Goal: Information Seeking & Learning: Learn about a topic

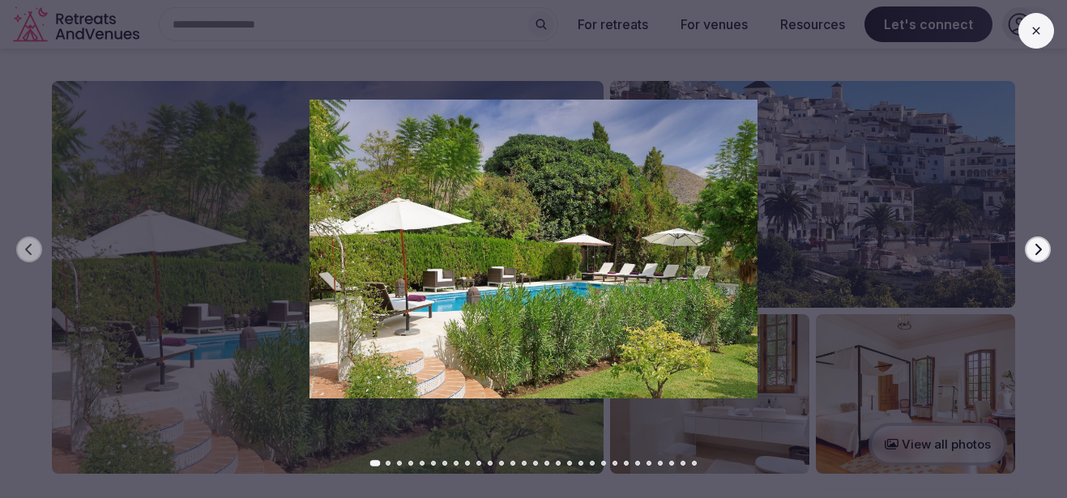
click at [388, 463] on button "Go to slide 2" at bounding box center [388, 463] width 5 height 5
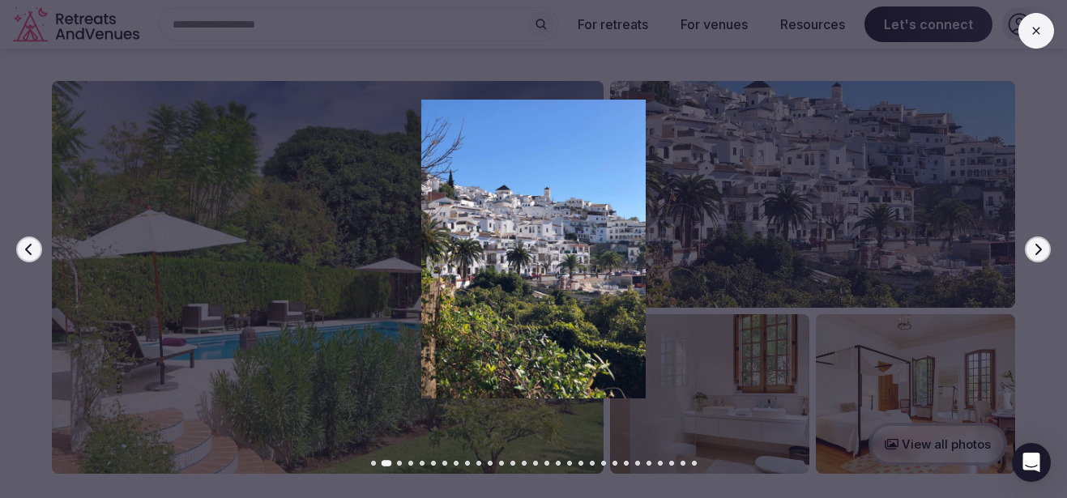
click at [398, 461] on button "Go to slide 3" at bounding box center [399, 463] width 5 height 5
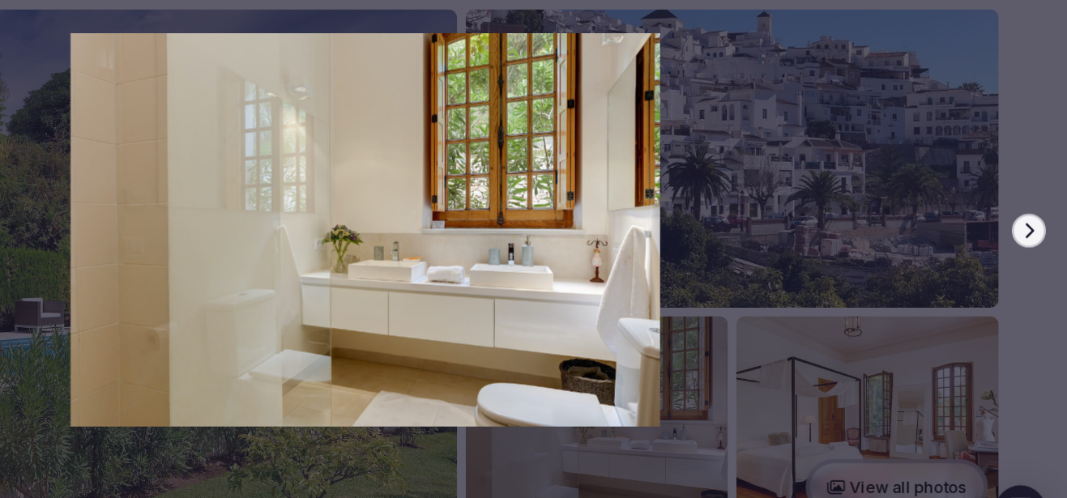
click at [1042, 254] on icon "button" at bounding box center [1037, 249] width 13 height 13
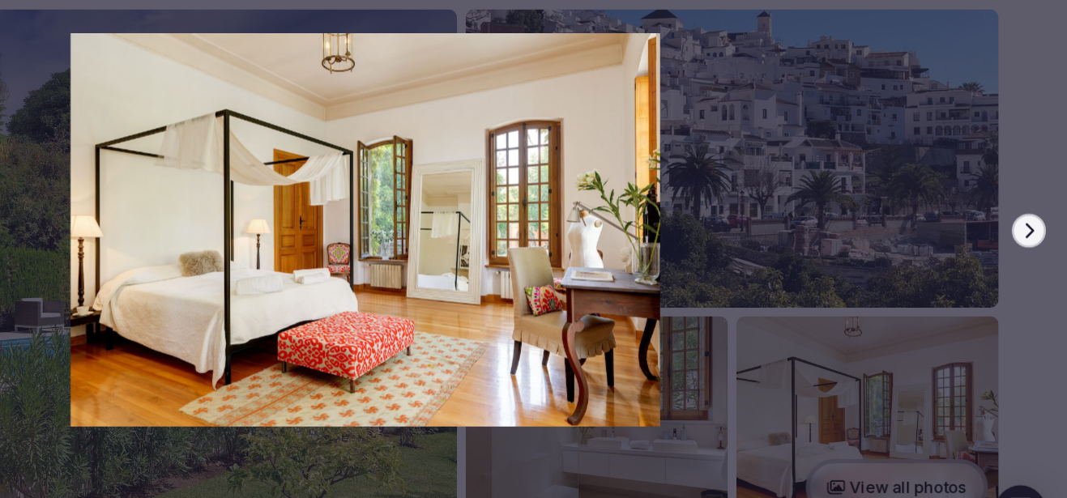
click at [1042, 255] on icon "button" at bounding box center [1037, 249] width 13 height 13
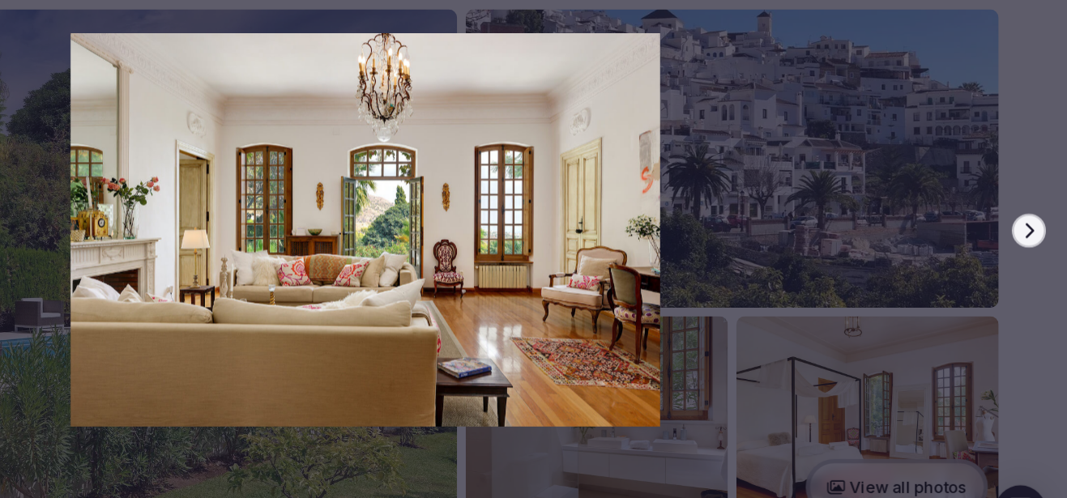
click at [1042, 255] on icon "button" at bounding box center [1037, 249] width 13 height 13
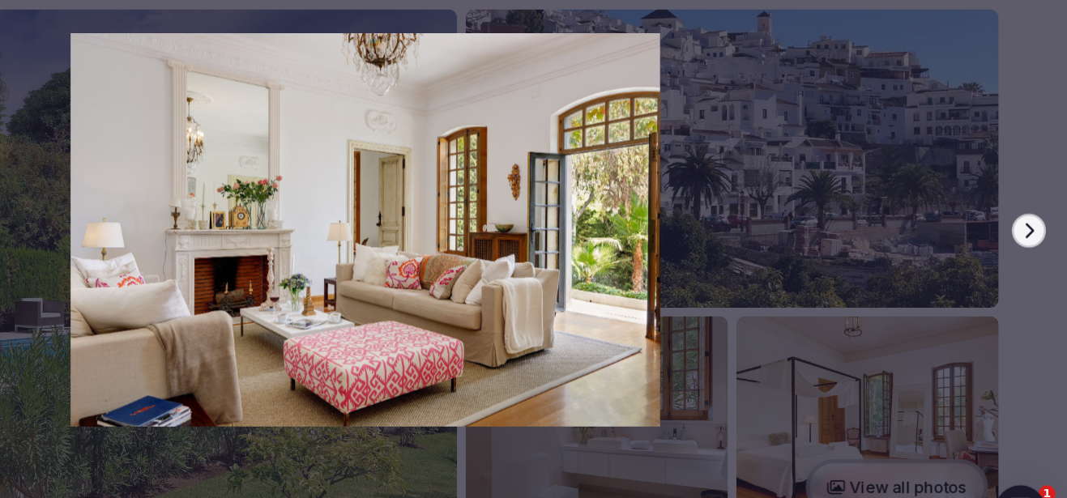
click at [1042, 255] on icon "button" at bounding box center [1037, 249] width 13 height 13
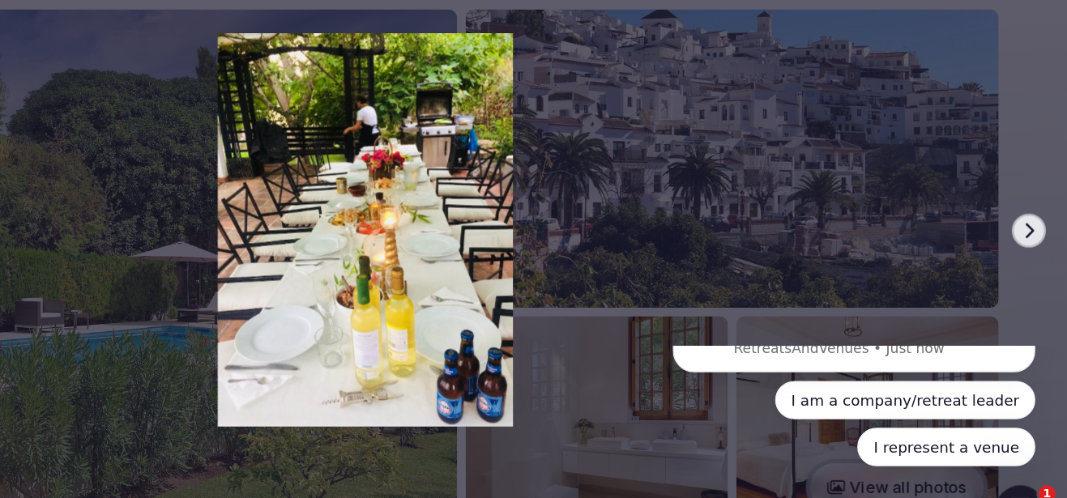
click at [1042, 254] on icon "button" at bounding box center [1037, 249] width 13 height 13
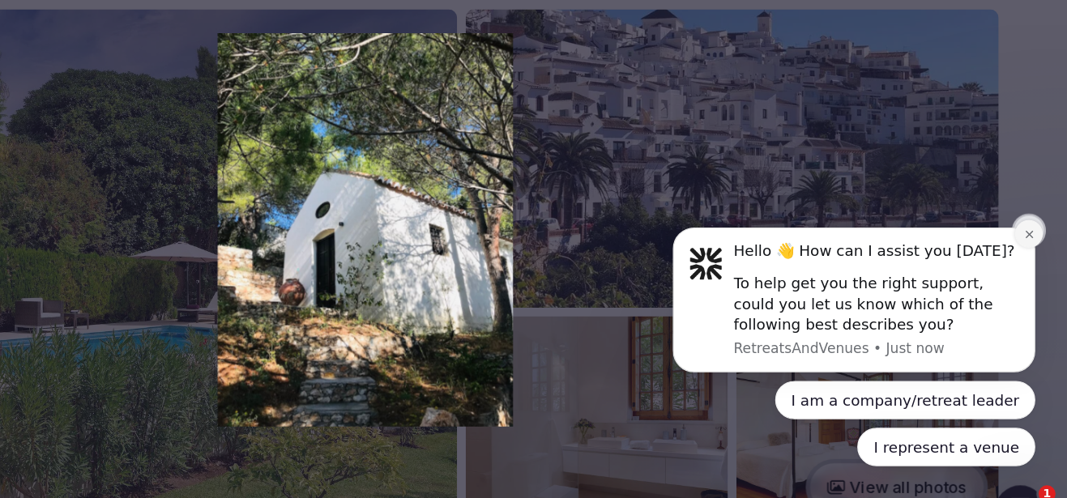
click at [932, 229] on icon "Dismiss notification" at bounding box center [936, 226] width 9 height 9
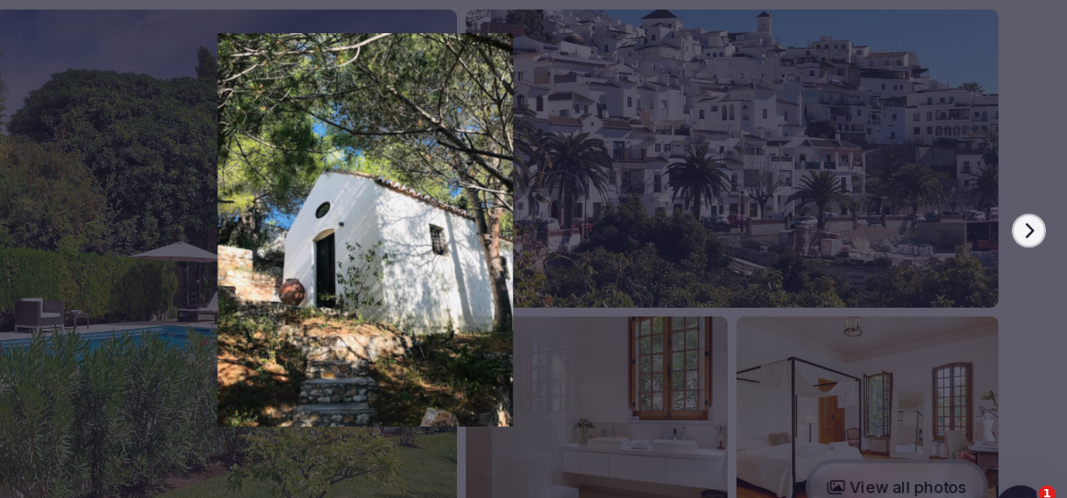
click at [1040, 253] on icon "button" at bounding box center [1037, 249] width 13 height 13
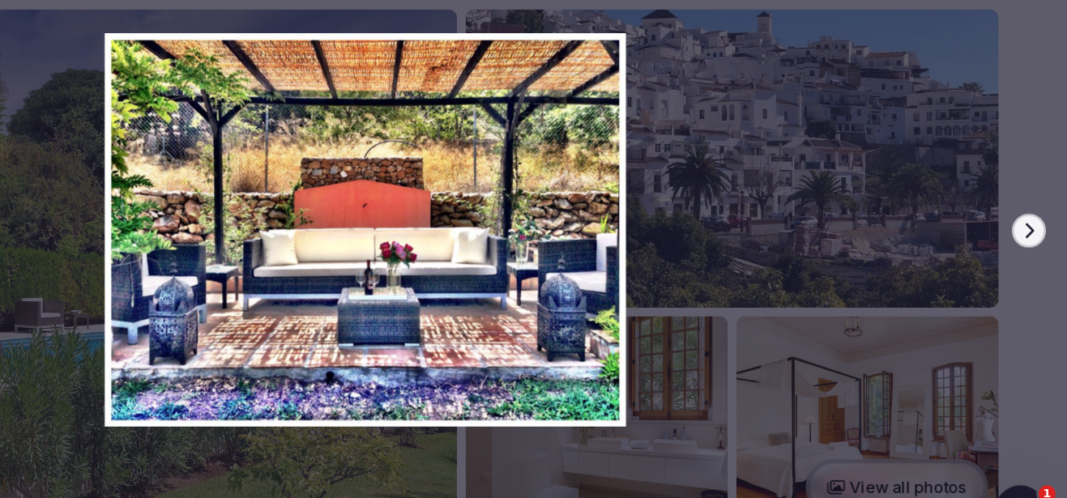
click at [1040, 256] on button "Next slide" at bounding box center [1038, 250] width 26 height 26
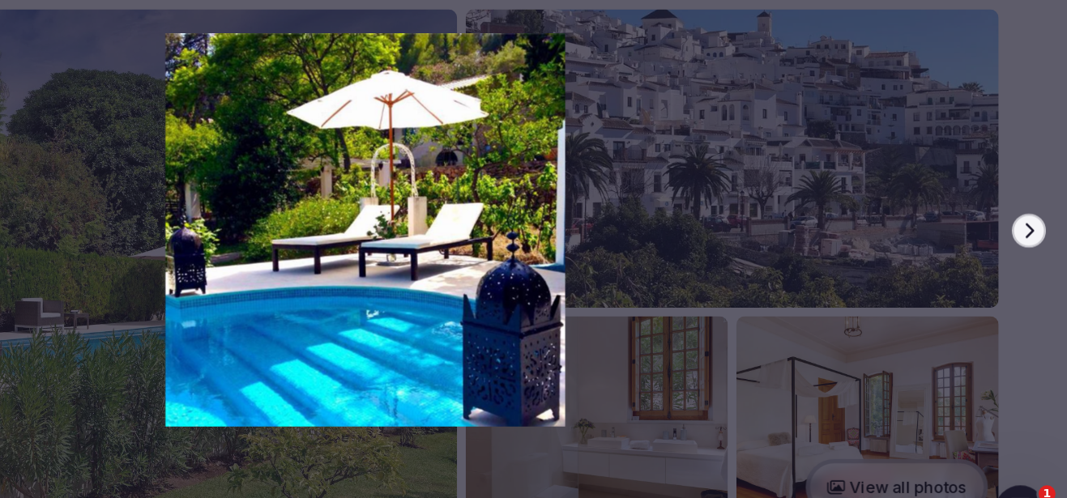
click at [1040, 257] on button "Next slide" at bounding box center [1038, 250] width 26 height 26
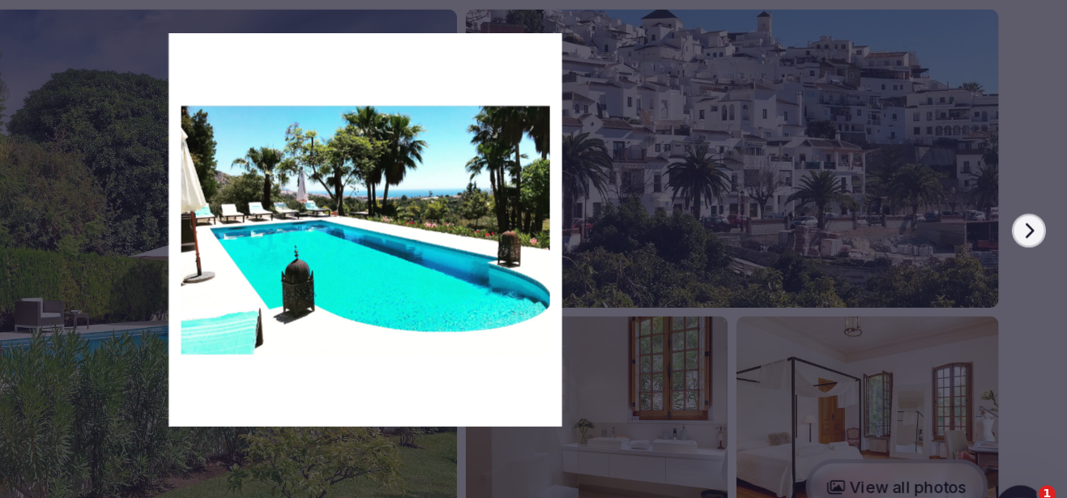
click at [1040, 258] on button "Next slide" at bounding box center [1038, 250] width 26 height 26
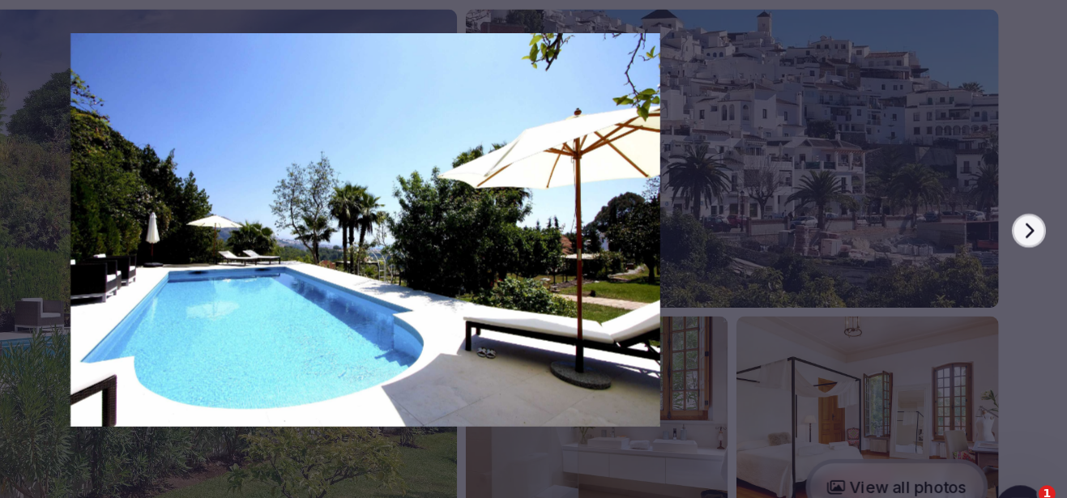
click at [1040, 259] on button "Next slide" at bounding box center [1038, 250] width 26 height 26
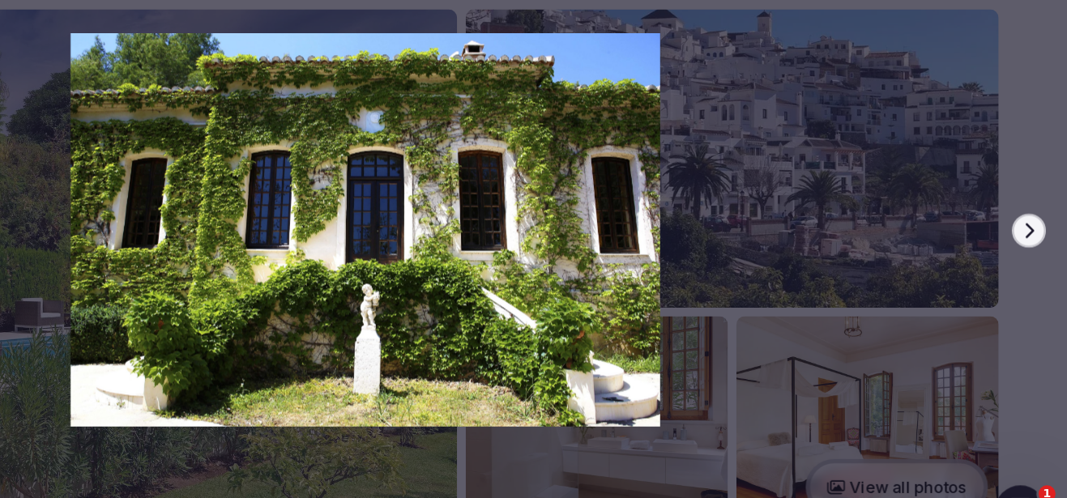
click at [1040, 261] on button "Next slide" at bounding box center [1038, 250] width 26 height 26
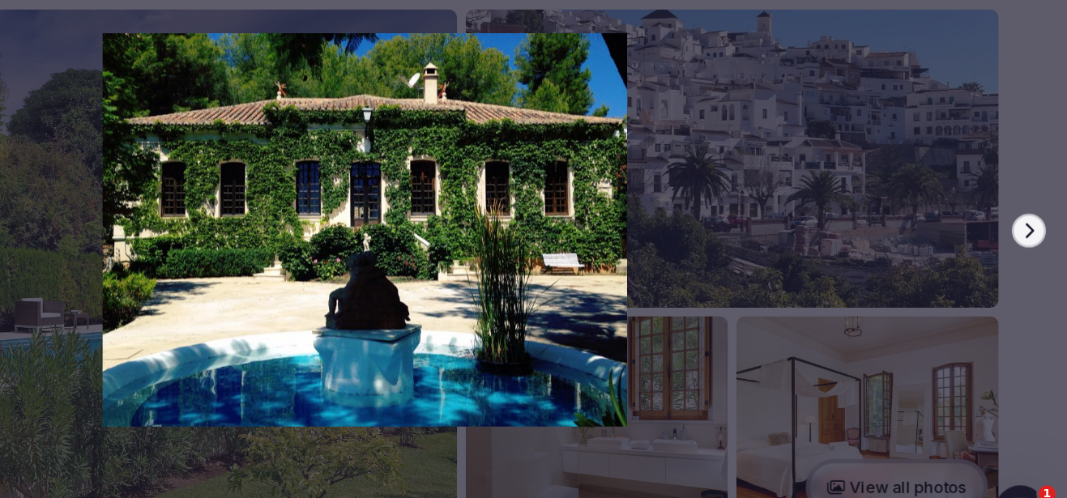
click at [1040, 262] on div at bounding box center [527, 249] width 1080 height 299
click at [1039, 254] on icon "button" at bounding box center [1037, 249] width 13 height 13
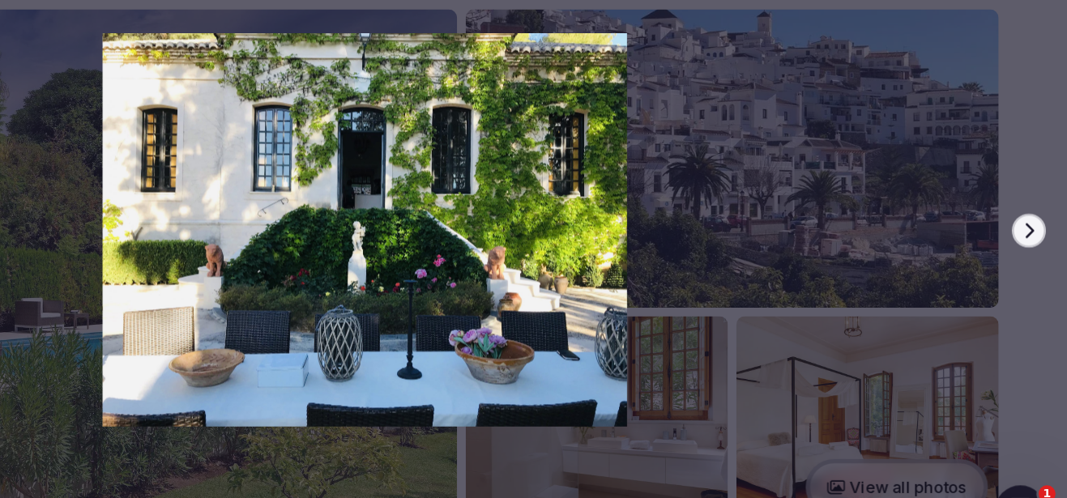
click at [1039, 254] on icon "button" at bounding box center [1037, 249] width 13 height 13
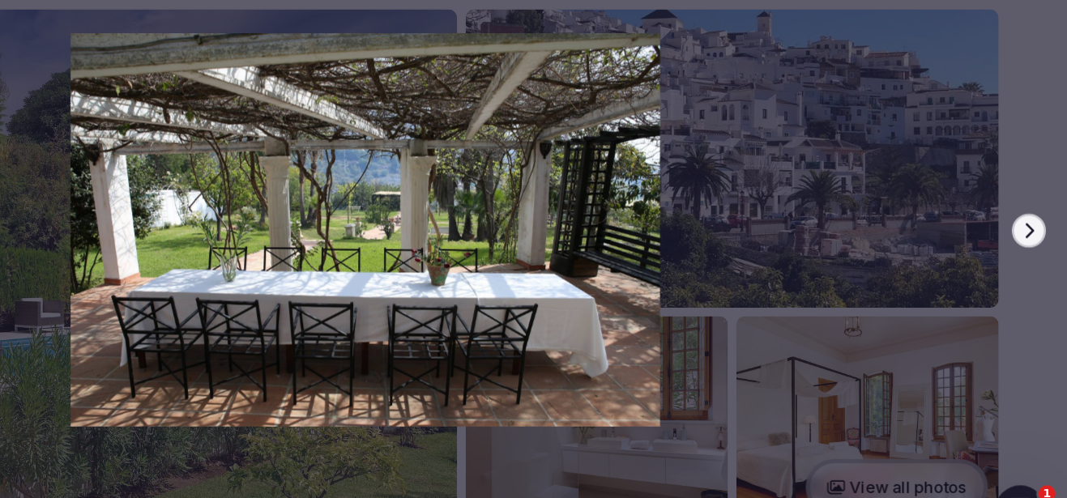
click at [1039, 255] on icon "button" at bounding box center [1037, 249] width 13 height 13
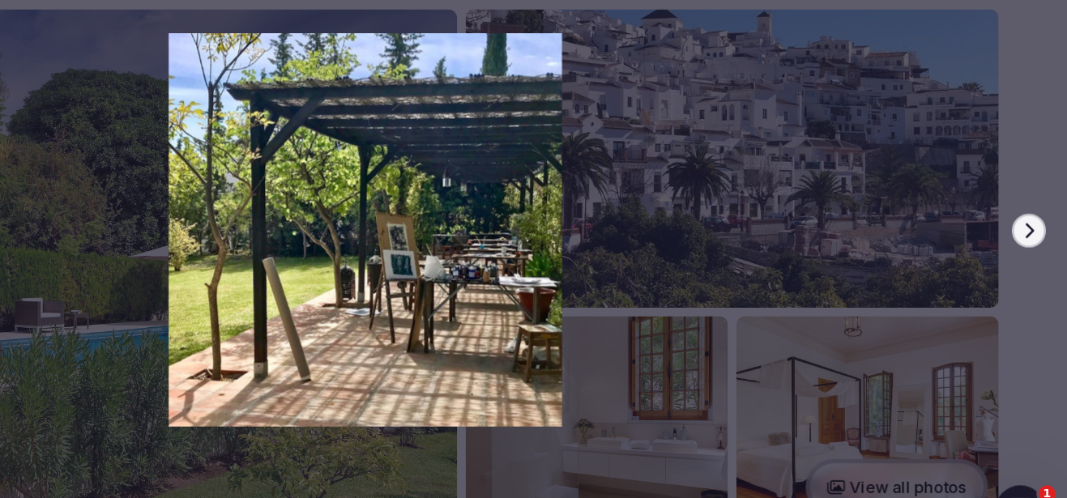
click at [1039, 256] on button "Next slide" at bounding box center [1038, 250] width 26 height 26
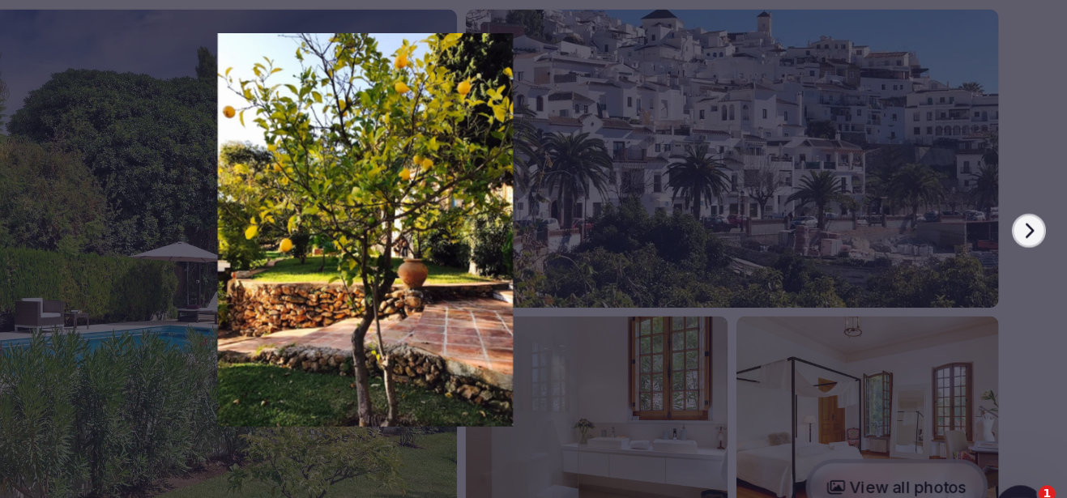
click at [1039, 257] on button "Next slide" at bounding box center [1038, 250] width 26 height 26
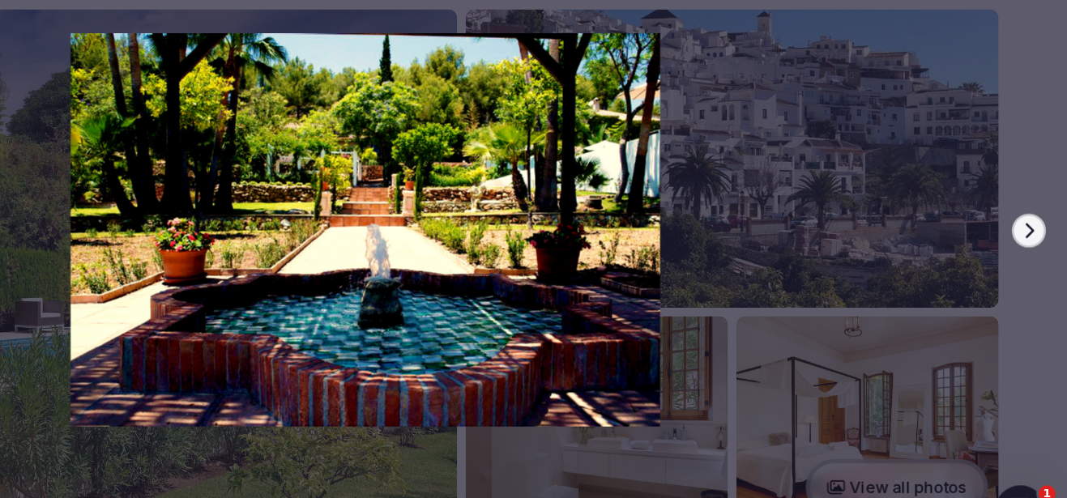
click at [1039, 257] on button "Next slide" at bounding box center [1038, 250] width 26 height 26
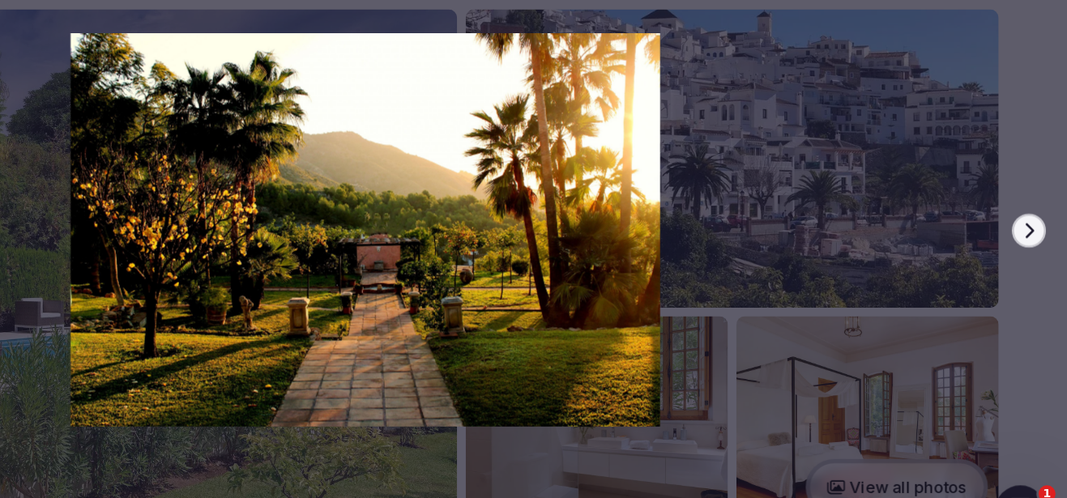
click at [1039, 257] on button "Next slide" at bounding box center [1038, 250] width 26 height 26
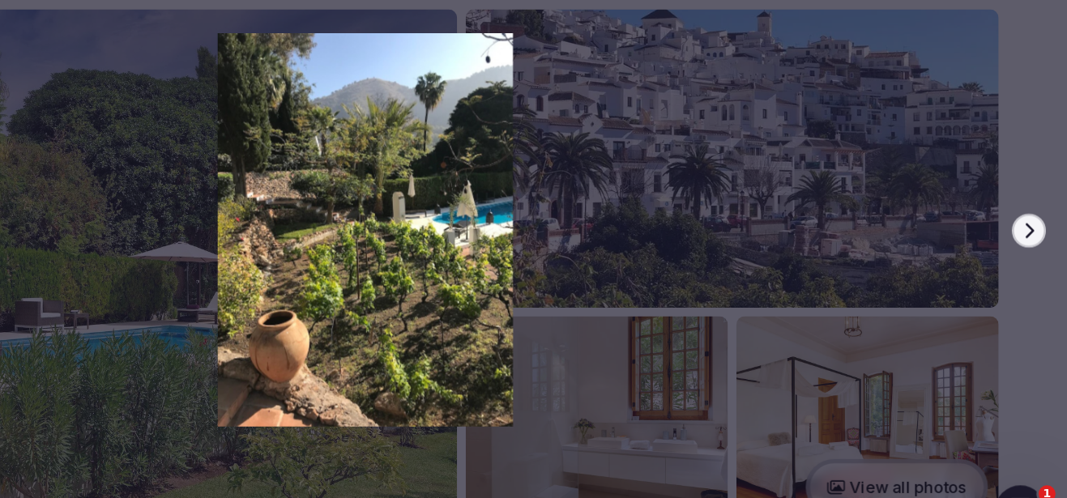
click at [1039, 258] on button "Next slide" at bounding box center [1038, 250] width 26 height 26
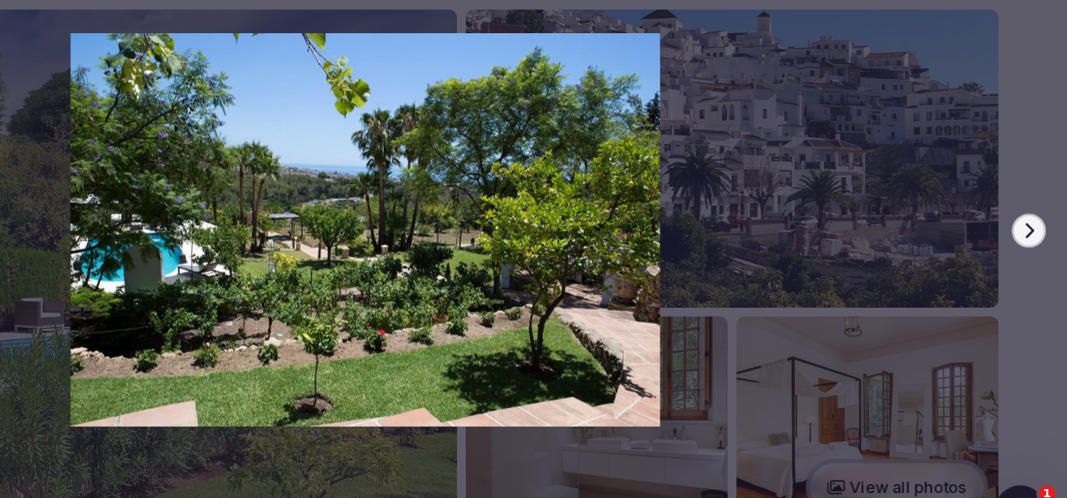
click at [1039, 258] on button "Next slide" at bounding box center [1038, 250] width 26 height 26
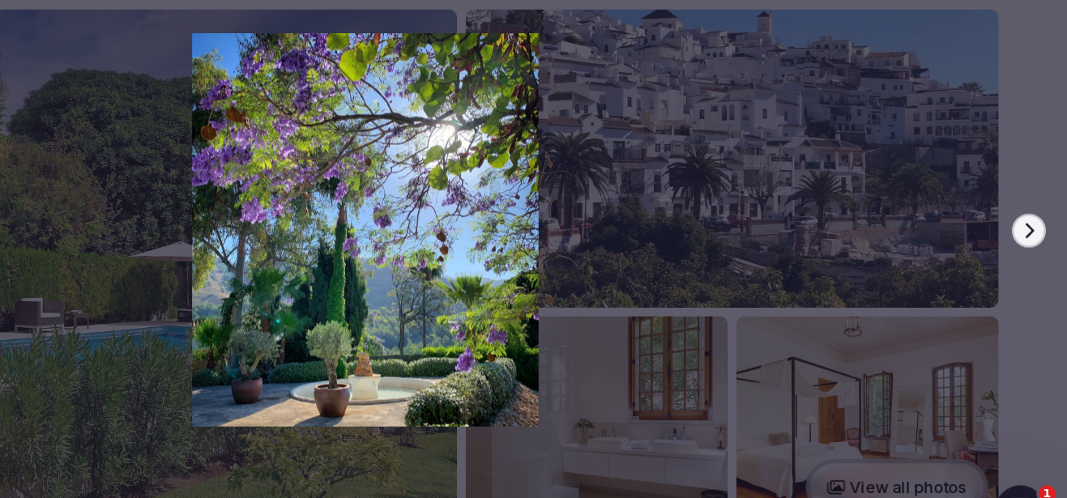
click at [1036, 251] on icon "button" at bounding box center [1037, 249] width 13 height 13
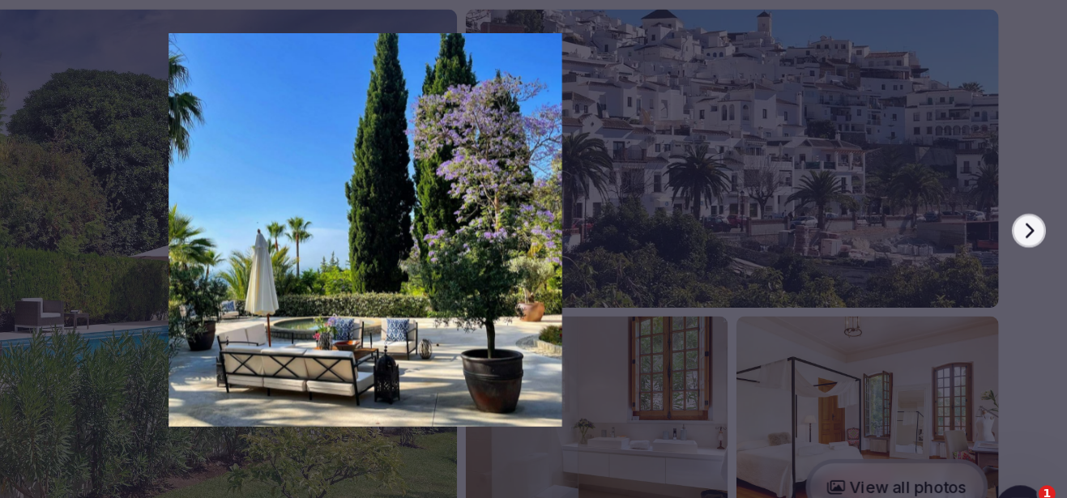
click at [1037, 253] on icon "button" at bounding box center [1038, 248] width 6 height 11
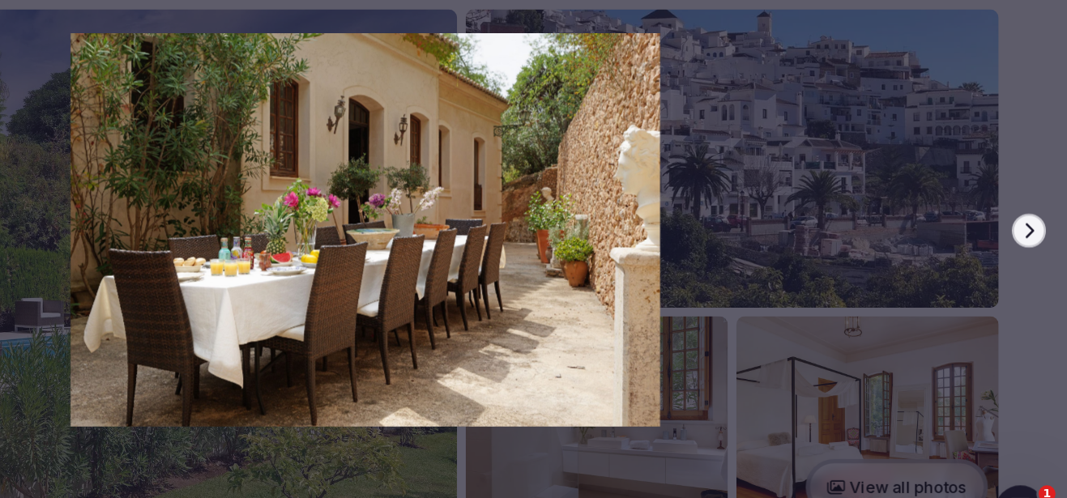
click at [1037, 254] on icon "button" at bounding box center [1037, 249] width 13 height 13
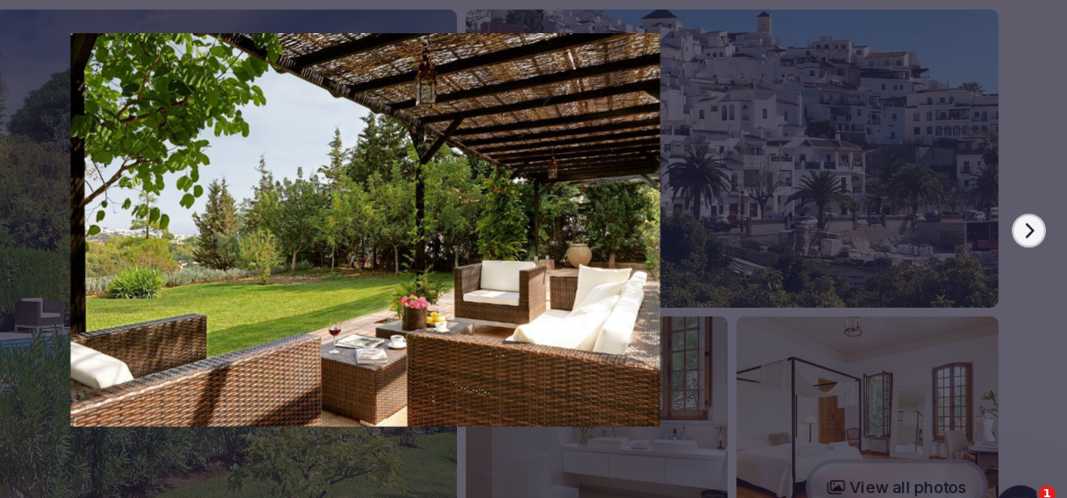
click at [1037, 254] on icon "button" at bounding box center [1037, 249] width 13 height 13
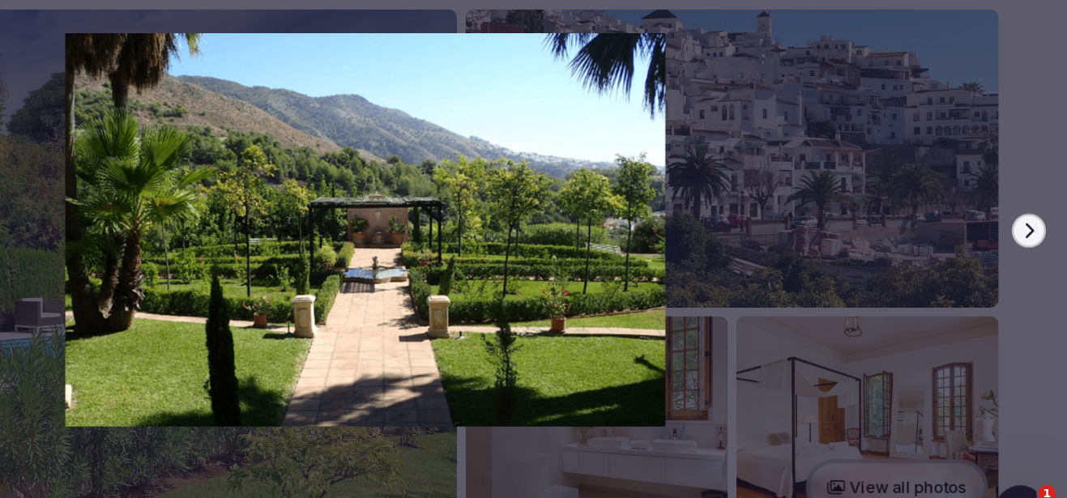
click at [1037, 255] on button "Next slide" at bounding box center [1038, 250] width 26 height 26
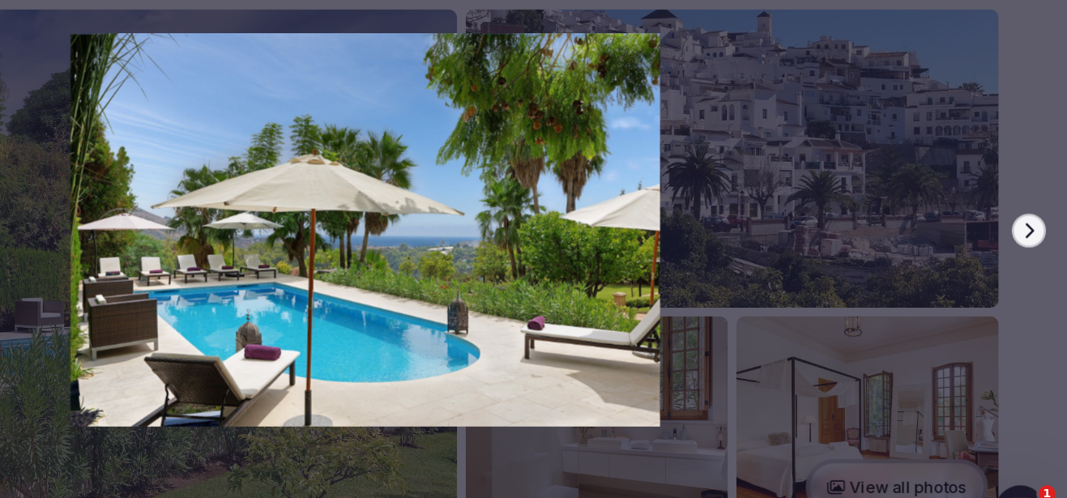
click at [1037, 257] on button "Next slide" at bounding box center [1038, 250] width 26 height 26
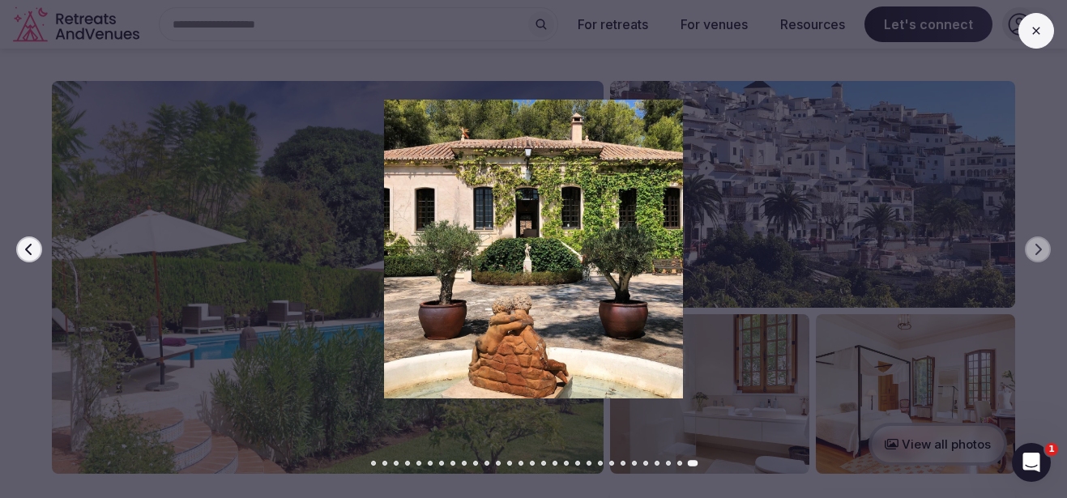
click at [1040, 35] on icon at bounding box center [1036, 30] width 13 height 13
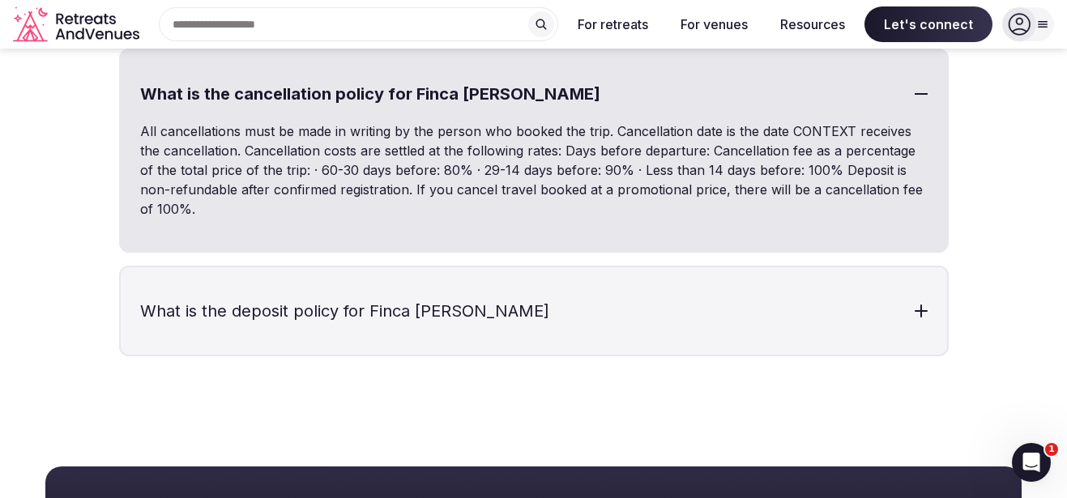
scroll to position [7962, 0]
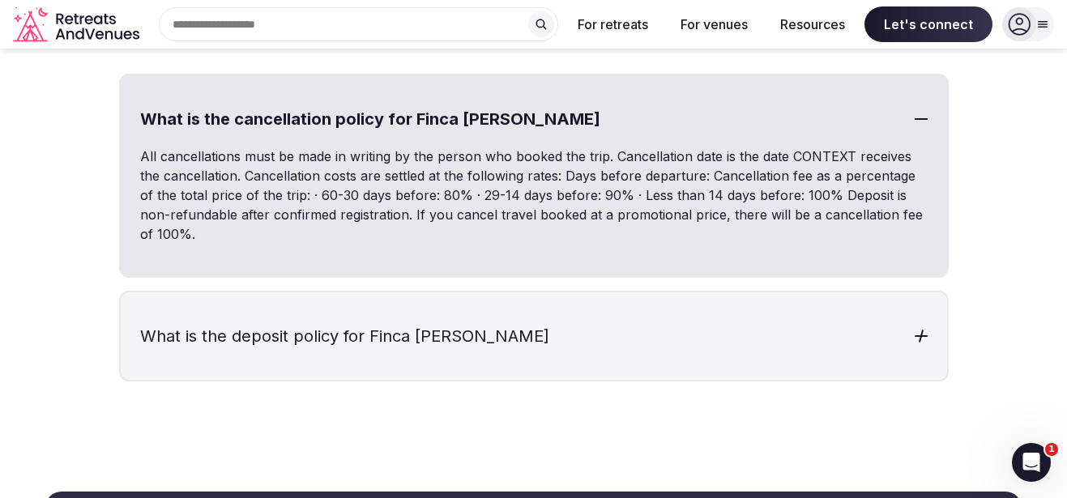
click at [776, 292] on h3 "What is the deposit policy for Finca [PERSON_NAME]" at bounding box center [534, 336] width 826 height 88
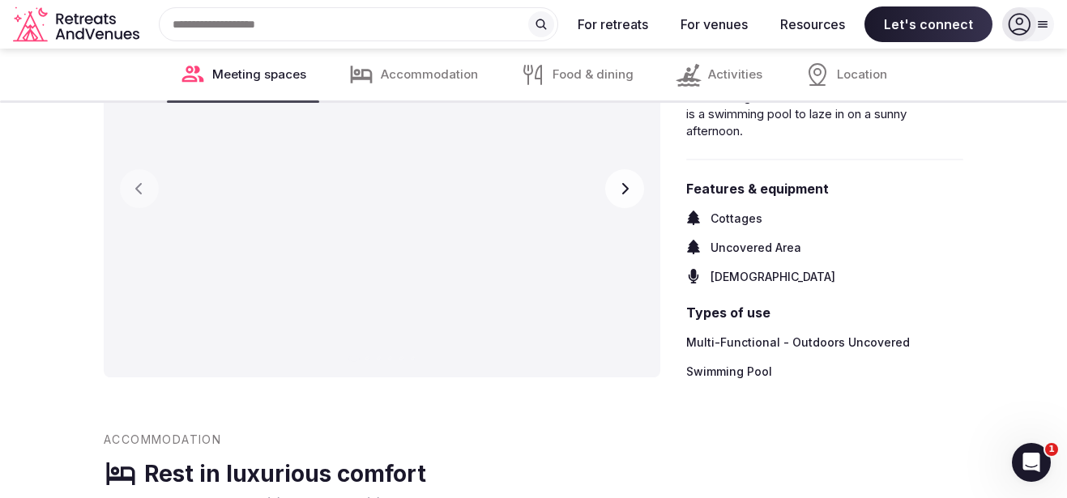
scroll to position [3520, 0]
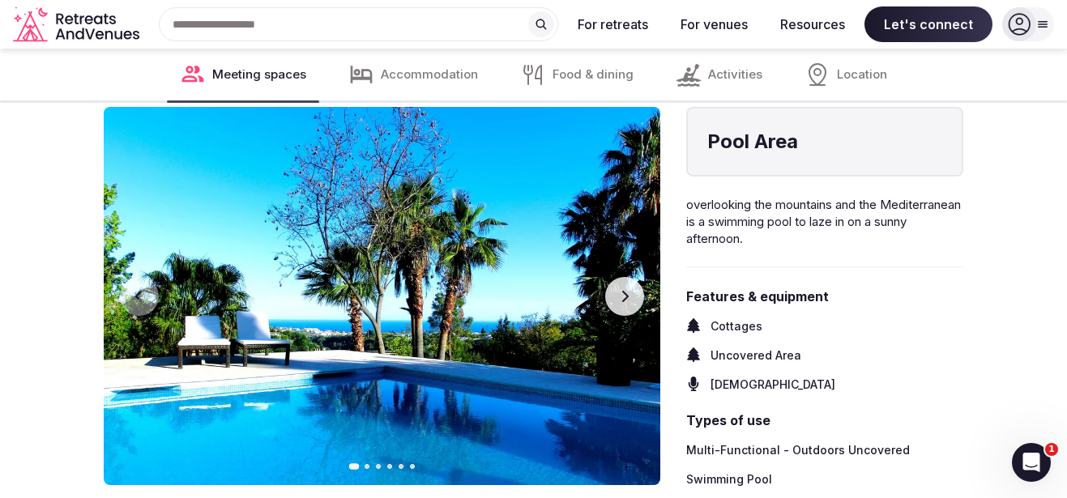
click at [618, 285] on button "Next slide" at bounding box center [624, 296] width 39 height 39
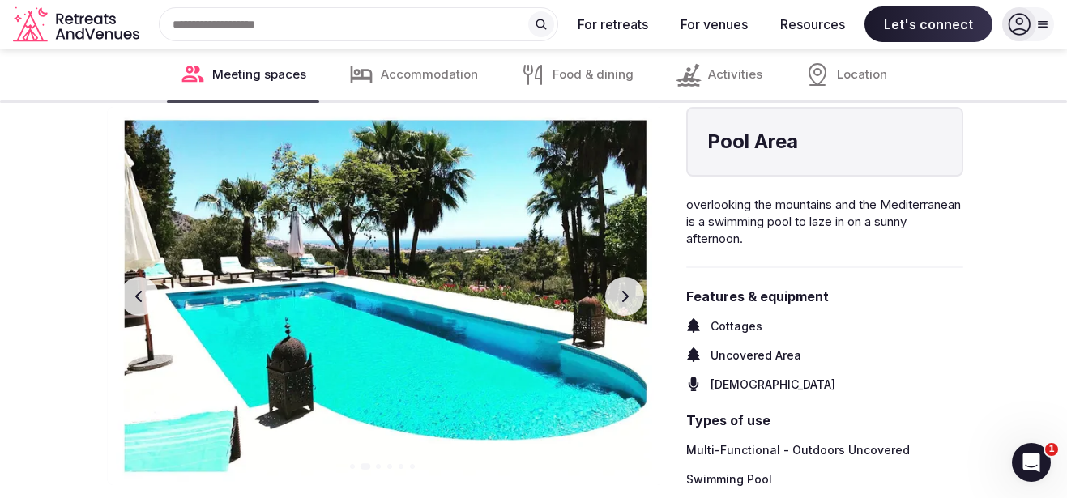
click at [618, 285] on button "Next slide" at bounding box center [624, 296] width 39 height 39
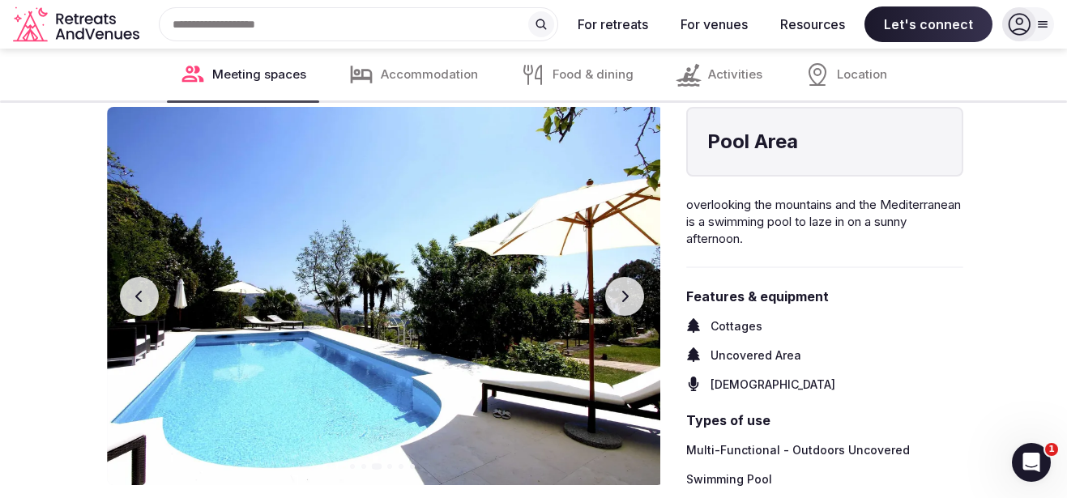
click at [618, 287] on button "Next slide" at bounding box center [624, 296] width 39 height 39
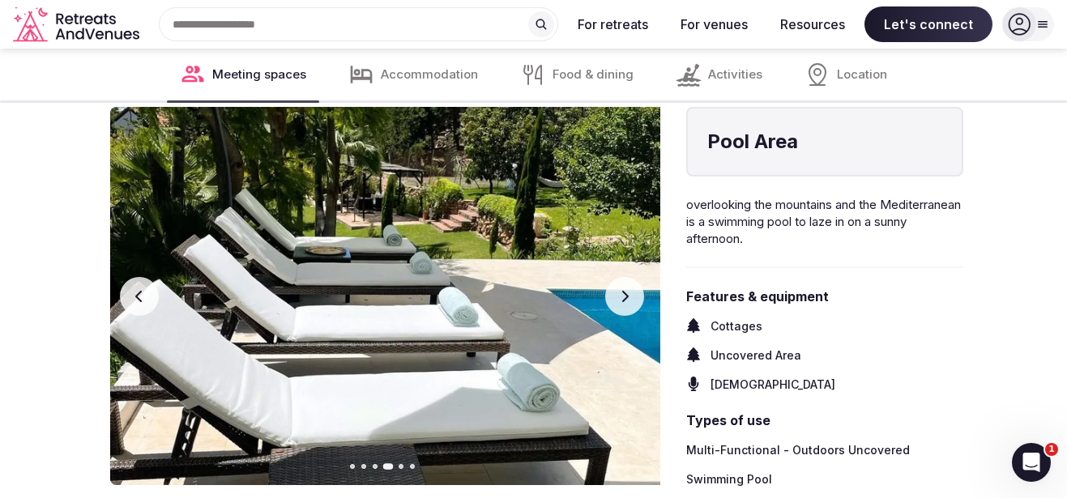
click at [618, 288] on button "Next slide" at bounding box center [624, 296] width 39 height 39
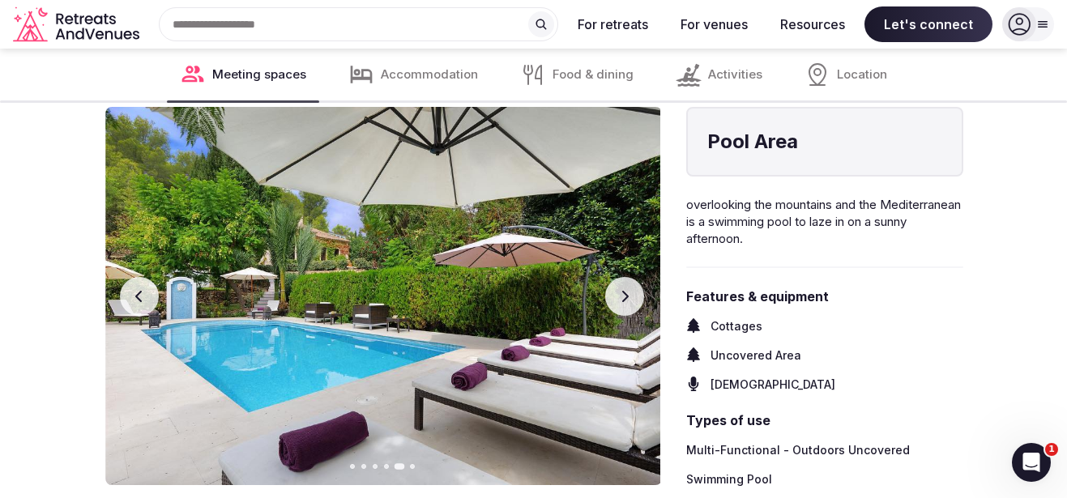
click at [618, 289] on button "Next slide" at bounding box center [624, 296] width 39 height 39
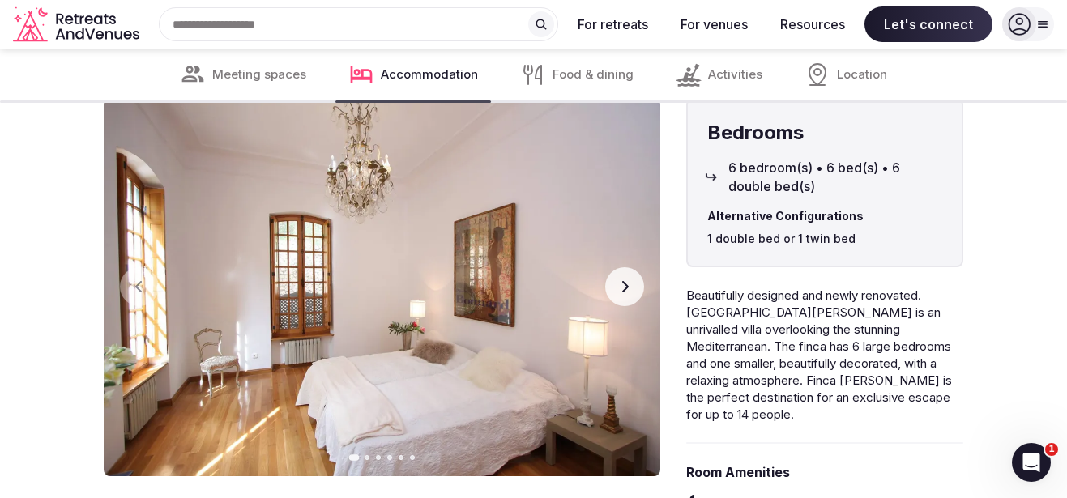
scroll to position [4031, 0]
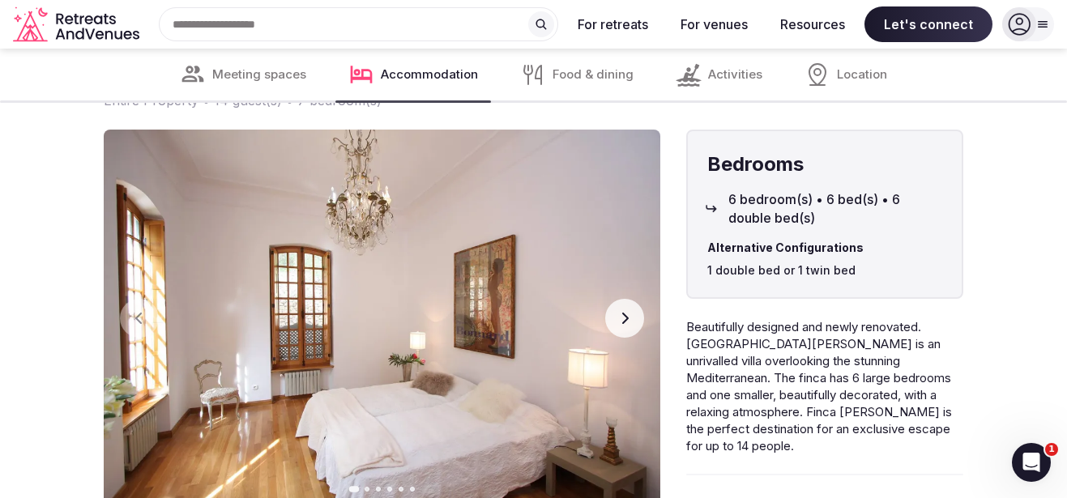
click at [630, 312] on icon "button" at bounding box center [624, 318] width 13 height 13
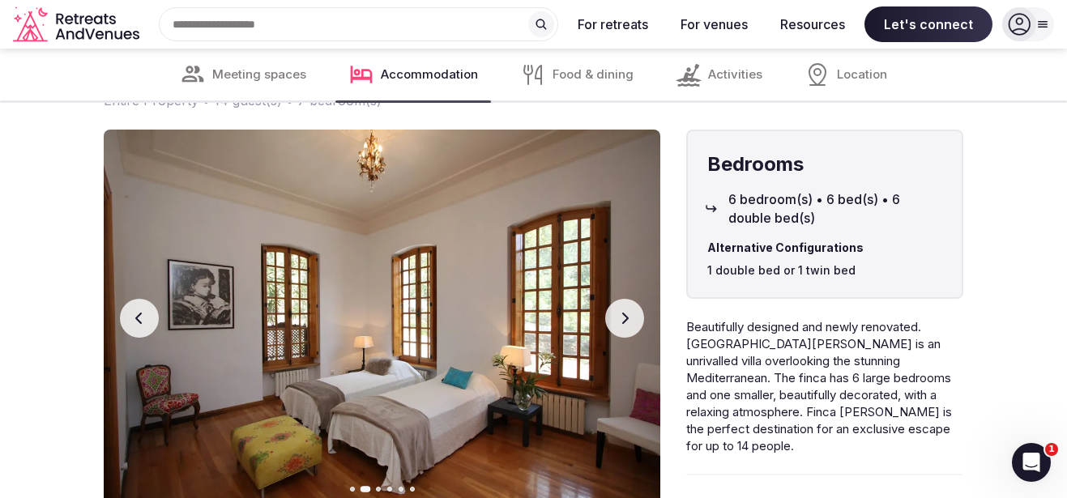
click at [630, 312] on icon "button" at bounding box center [624, 318] width 13 height 13
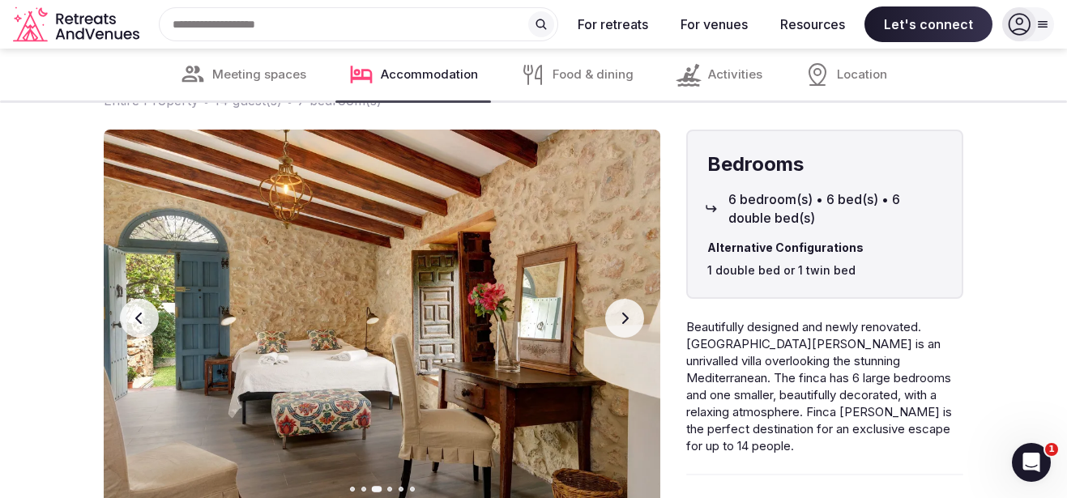
click at [630, 312] on icon "button" at bounding box center [624, 318] width 13 height 13
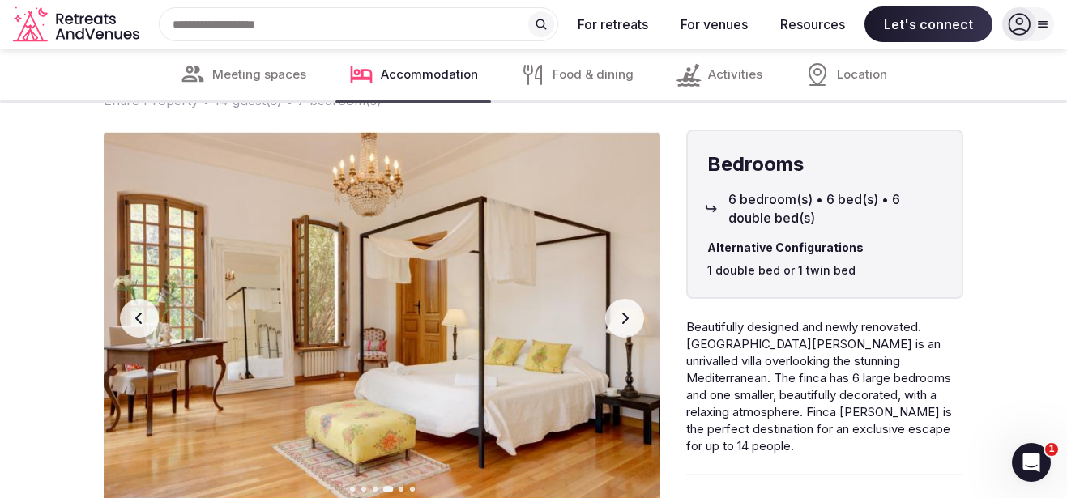
click at [630, 312] on icon "button" at bounding box center [624, 318] width 13 height 13
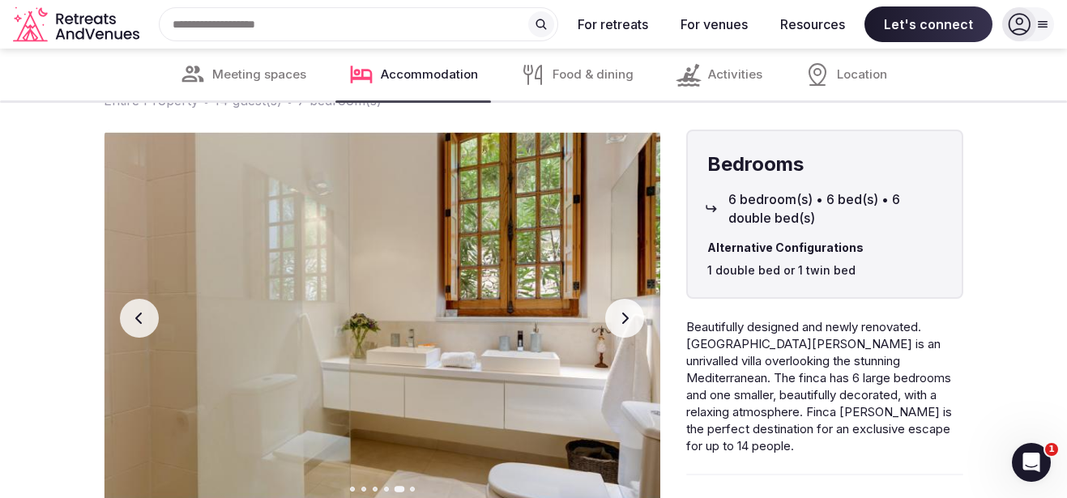
click at [630, 307] on button "Next slide" at bounding box center [624, 318] width 39 height 39
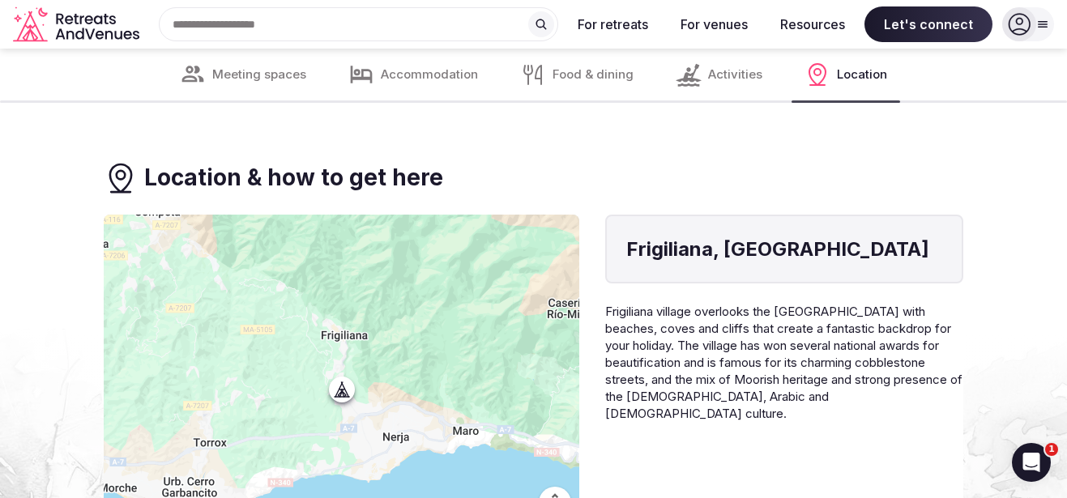
scroll to position [6606, 0]
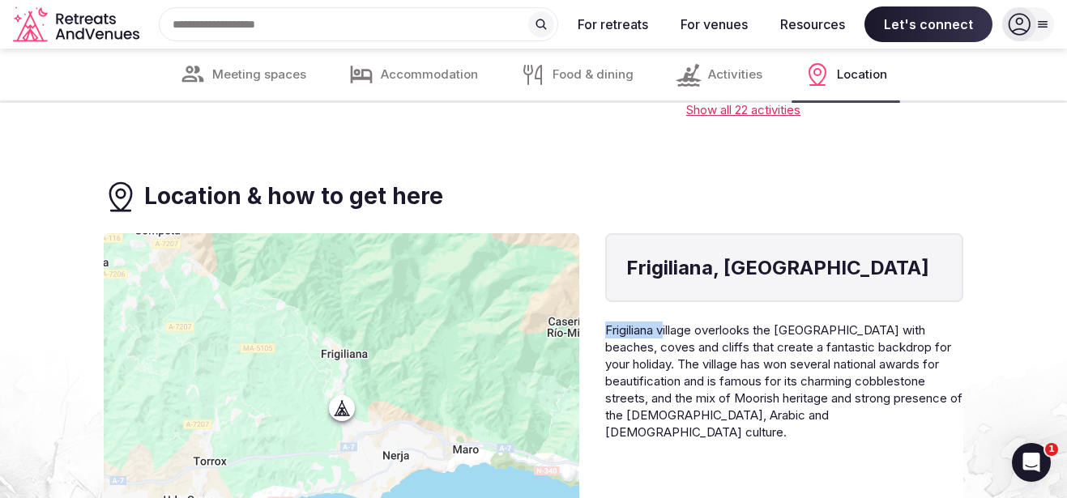
drag, startPoint x: 665, startPoint y: 228, endPoint x: 603, endPoint y: 226, distance: 62.4
click at [603, 233] on div "← Move left → Move right ↑ Move up ↓ Move down + Zoom in - Zoom out Home Jump l…" at bounding box center [534, 395] width 860 height 324
copy span "Frigiliana v"
